Goal: Communication & Community: Answer question/provide support

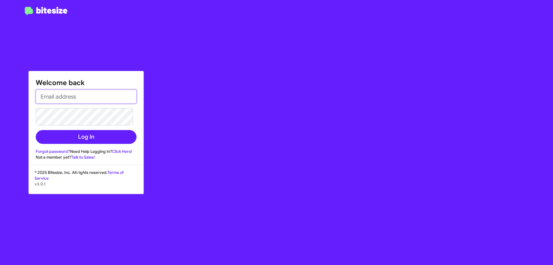
type input "[EMAIL_ADDRESS][DOMAIN_NAME]"
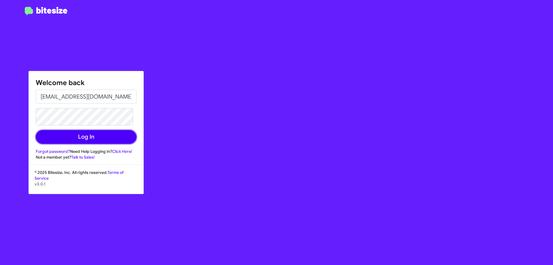
click at [120, 131] on button "Log In" at bounding box center [86, 137] width 101 height 14
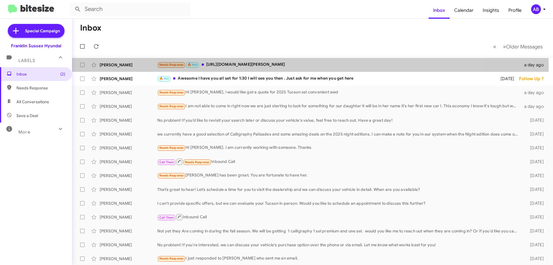
click at [222, 66] on div "Needs Response 🔥 Hot [URL][DOMAIN_NAME][PERSON_NAME]" at bounding box center [338, 64] width 363 height 7
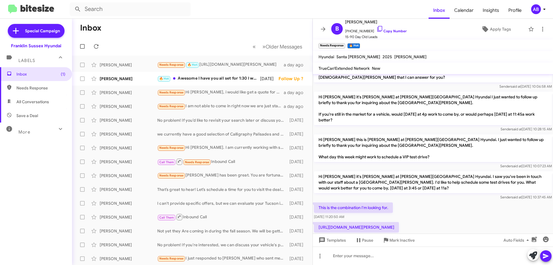
scroll to position [213, 0]
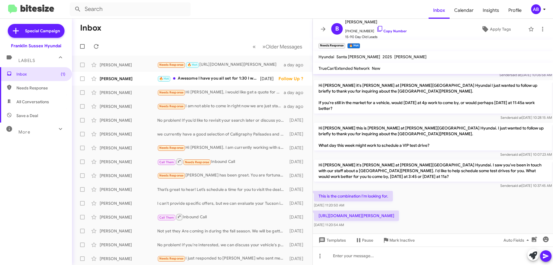
click at [319, 28] on span at bounding box center [323, 29] width 12 height 7
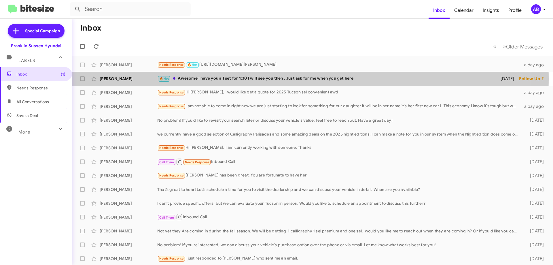
click at [247, 79] on div "🔥 Hot Awesome I have you all set for 1:30 I will see you then . Just ask for me…" at bounding box center [325, 78] width 336 height 7
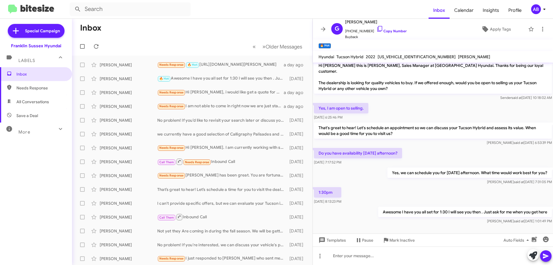
scroll to position [5, 0]
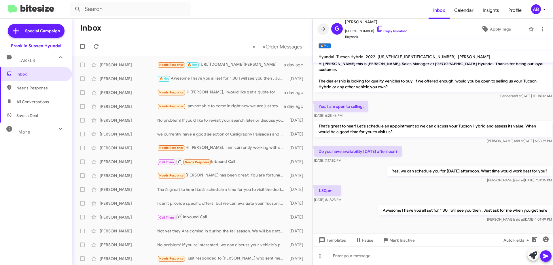
click at [323, 26] on icon at bounding box center [322, 29] width 7 height 7
